Goal: Information Seeking & Learning: Learn about a topic

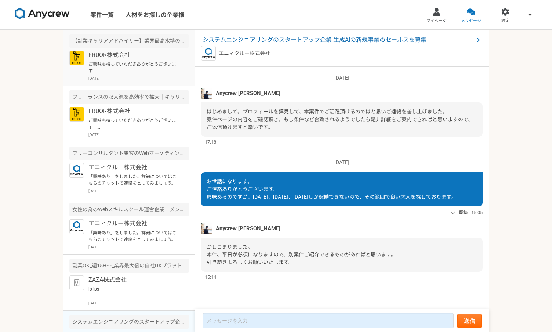
click at [144, 65] on p "ご興味も持っていただきありがとうございます！ FRUOR株式会社の[PERSON_NAME]です。 ぜひ一度オンラインにて詳細のご説明がでできればと思っており…" at bounding box center [133, 67] width 91 height 13
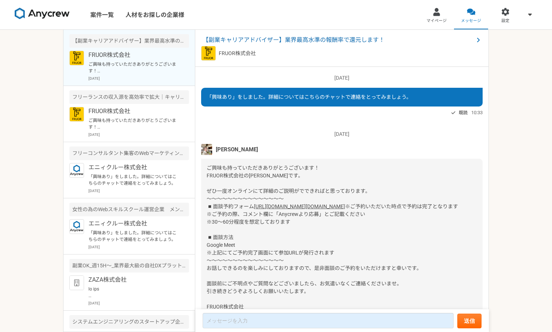
scroll to position [60, 0]
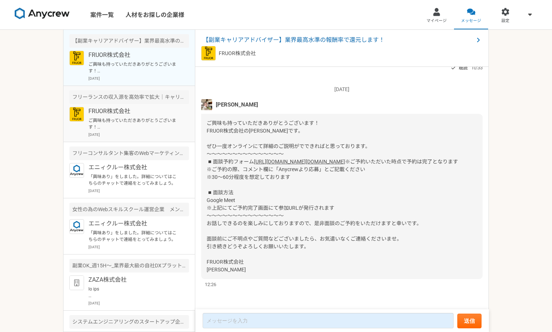
click at [135, 118] on p "ご興味も持っていただきありがとうございます！ FRUOR株式会社の[PERSON_NAME]です。 ぜひ一度オンラインにて詳細のご説明がでできればと思っており…" at bounding box center [133, 123] width 91 height 13
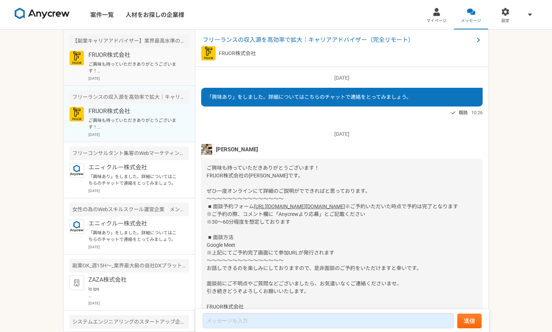
click at [135, 74] on p "ご興味も持っていただきありがとうございます！ FRUOR株式会社の[PERSON_NAME]です。 ぜひ一度オンラインにて詳細のご説明がでできればと思っており…" at bounding box center [133, 67] width 91 height 13
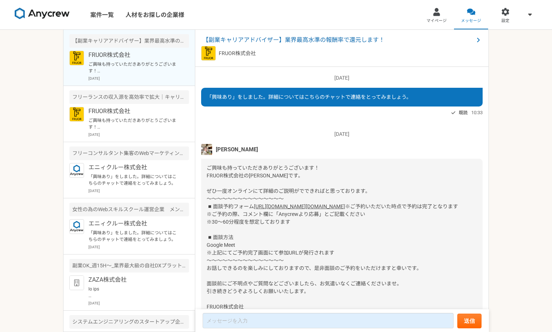
scroll to position [60, 0]
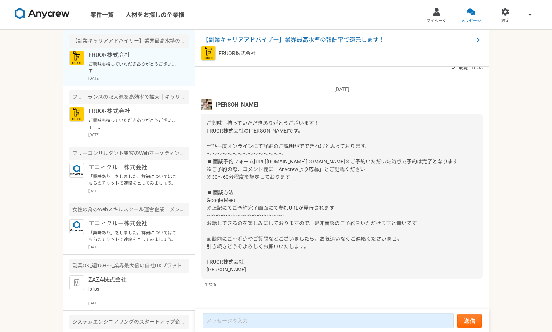
click at [369, 48] on div "FRUOR株式会社" at bounding box center [342, 53] width 282 height 15
click at [260, 39] on span "【副業キャリアアドバイザー】業界最高水準の報酬率で還元します！" at bounding box center [338, 40] width 271 height 9
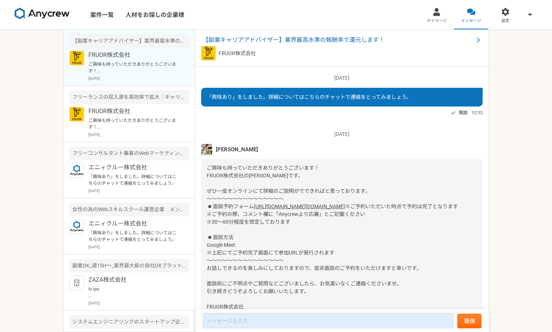
scroll to position [60, 0]
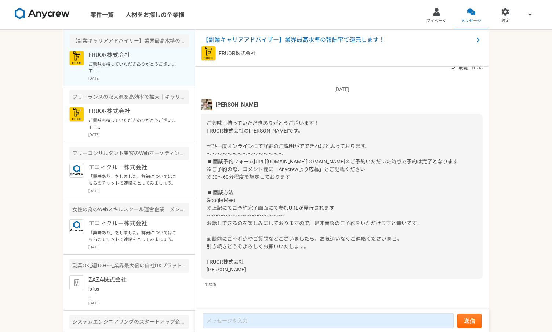
click at [136, 65] on p "ご興味も持っていただきありがとうございます！ FRUOR株式会社の[PERSON_NAME]です。 ぜひ一度オンラインにて詳細のご説明がでできればと思っており…" at bounding box center [133, 67] width 91 height 13
click at [152, 108] on p "FRUOR株式会社" at bounding box center [133, 111] width 91 height 9
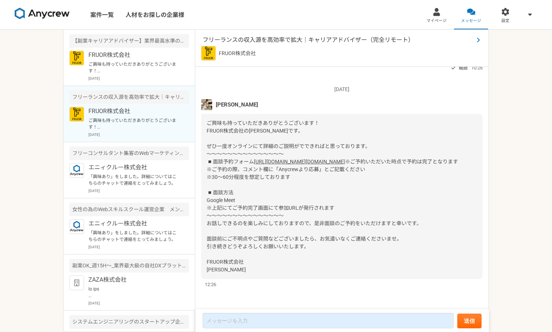
click at [267, 43] on span "フリーランスの収入源を高効率で拡大｜キャリアアドバイザー（完全リモート）" at bounding box center [338, 40] width 271 height 9
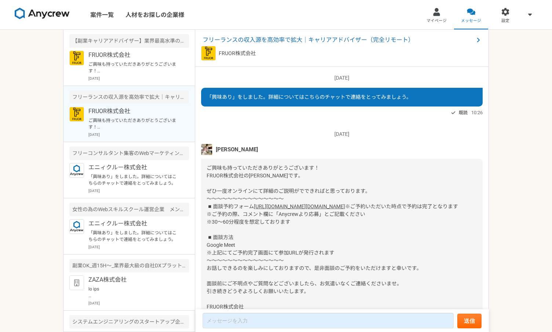
scroll to position [60, 0]
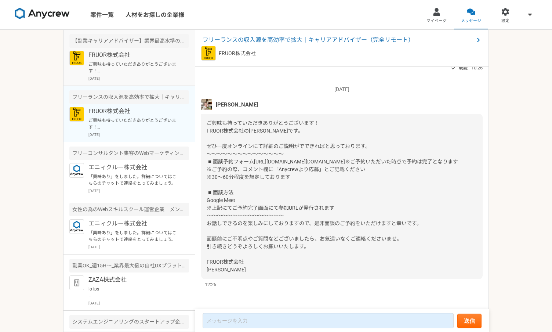
click at [137, 70] on p "ご興味も持っていただきありがとうございます！ FRUOR株式会社の[PERSON_NAME]です。 ぜひ一度オンラインにて詳細のご説明がでできればと思っており…" at bounding box center [133, 67] width 91 height 13
